Goal: Task Accomplishment & Management: Manage account settings

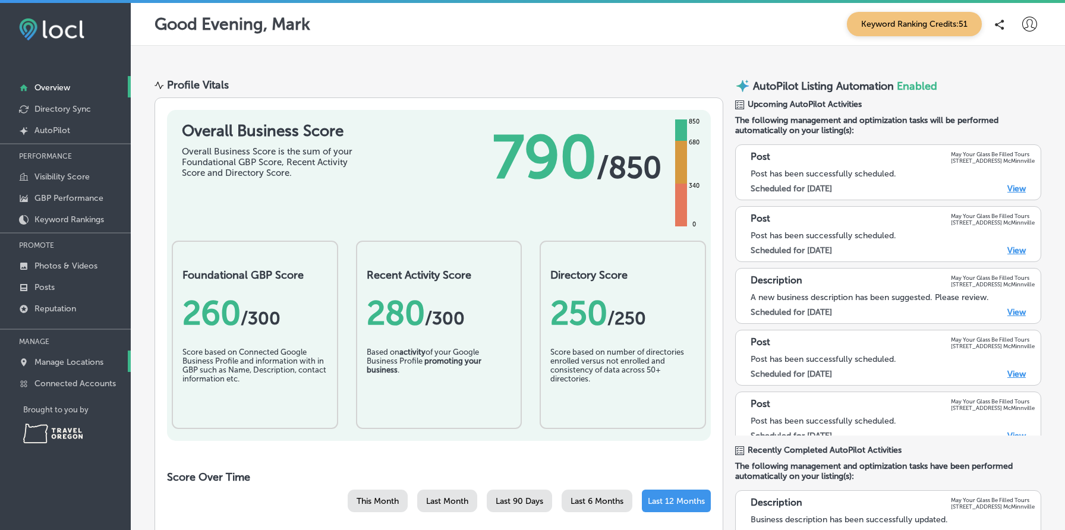
click at [92, 355] on link "Manage Locations" at bounding box center [65, 361] width 131 height 21
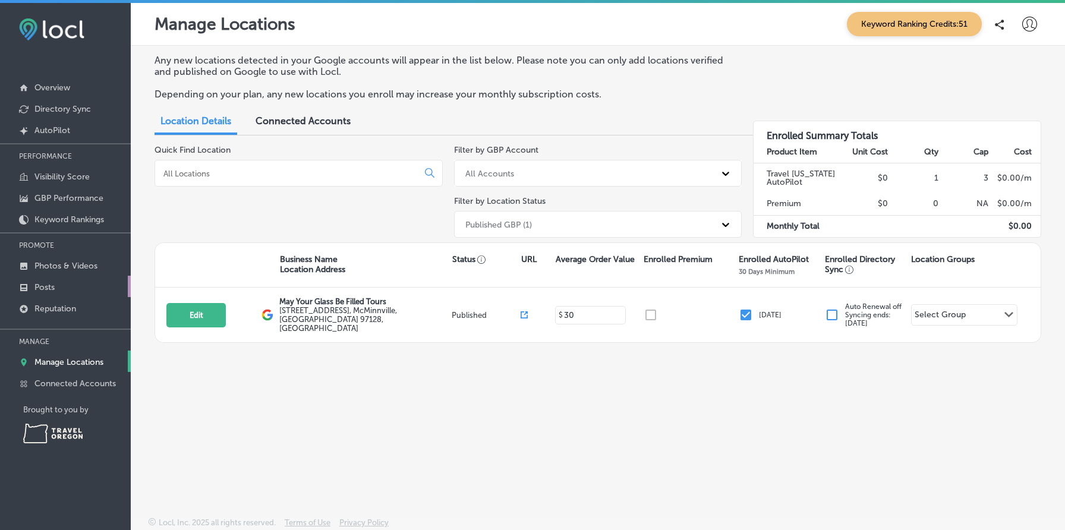
click at [65, 286] on link "Posts" at bounding box center [65, 286] width 131 height 21
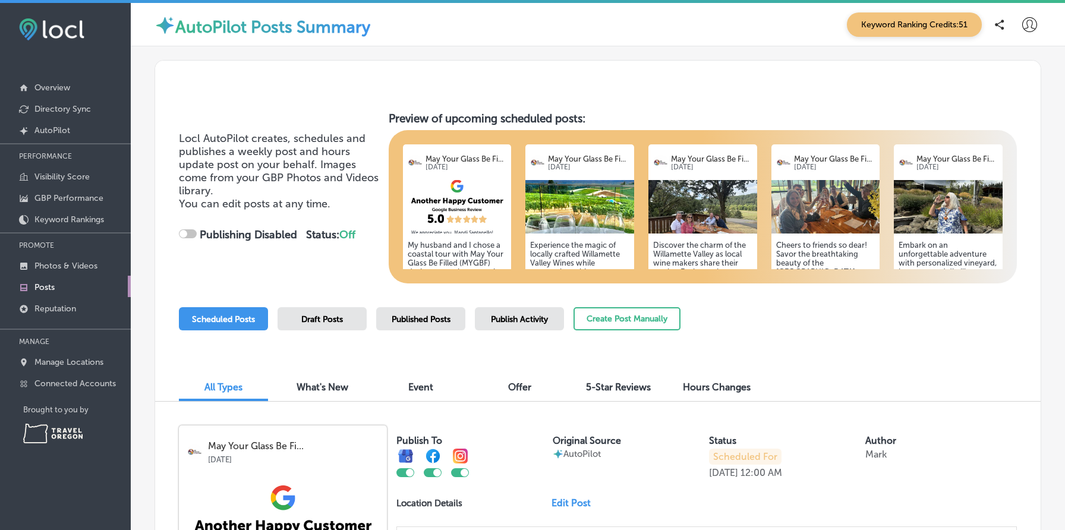
checkbox input "true"
